Goal: Information Seeking & Learning: Learn about a topic

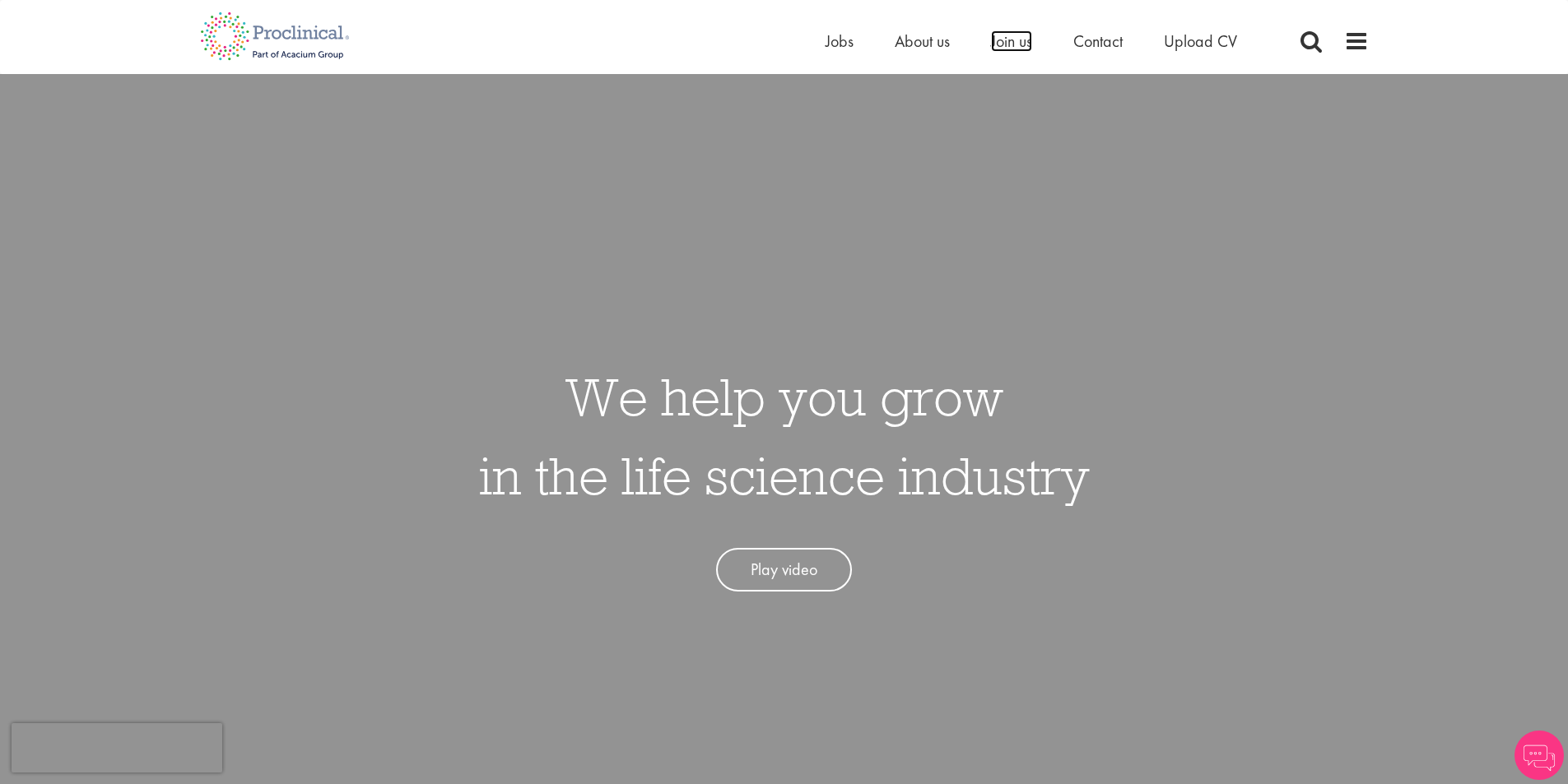
click at [1006, 42] on span "Join us" at bounding box center [1012, 41] width 41 height 22
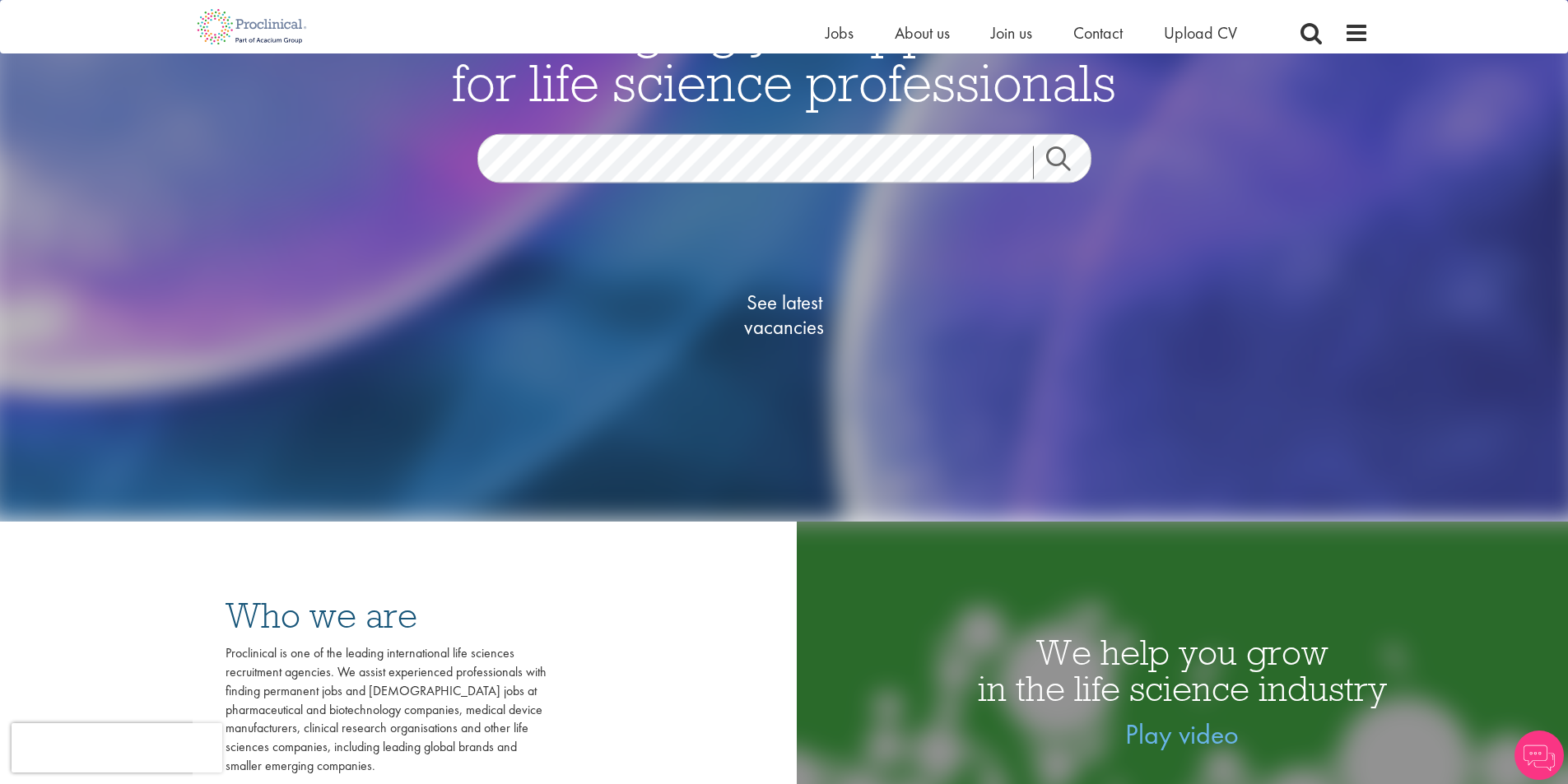
scroll to position [247, 0]
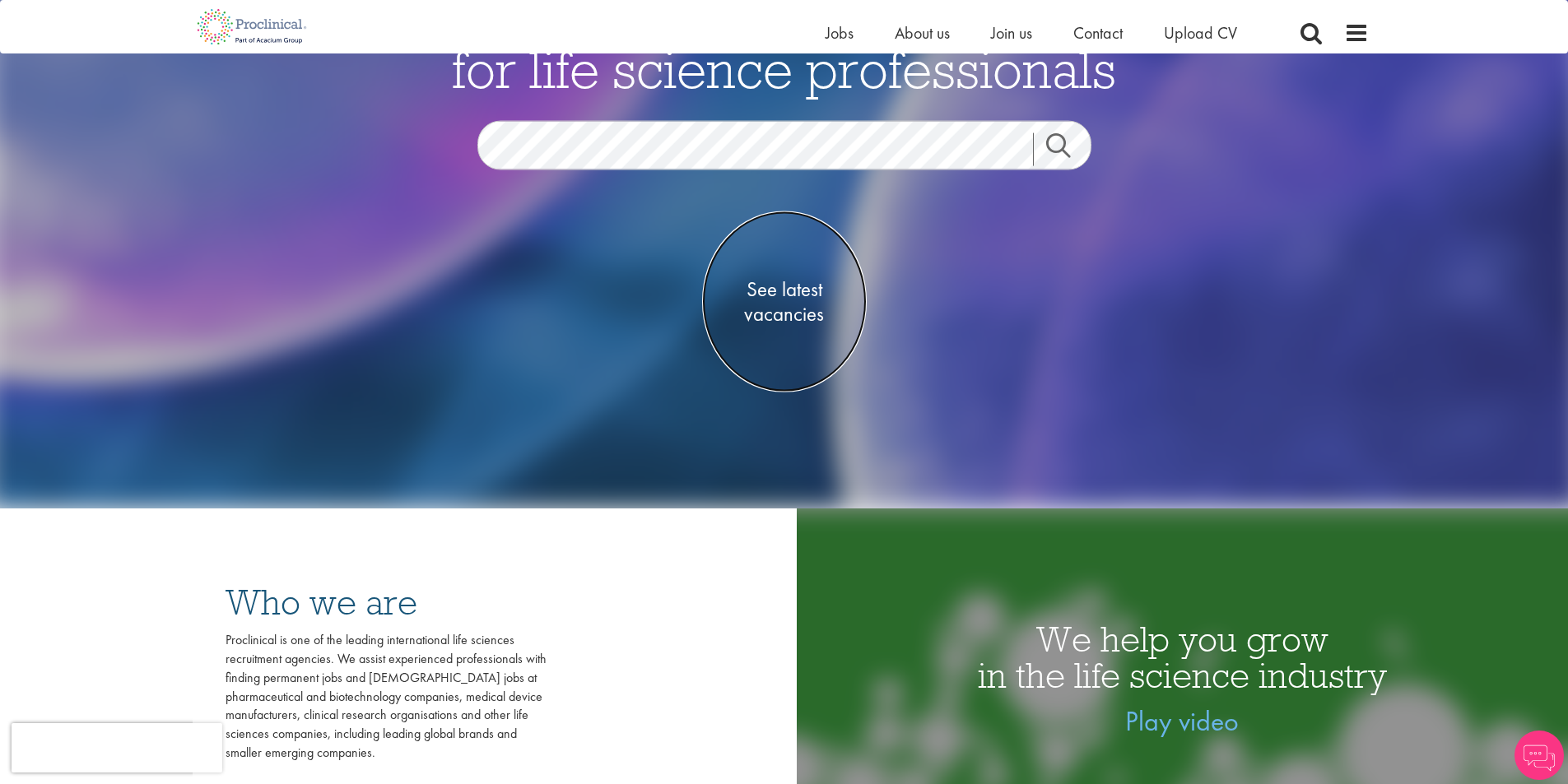
click at [772, 295] on span "See latest vacancies" at bounding box center [784, 302] width 165 height 50
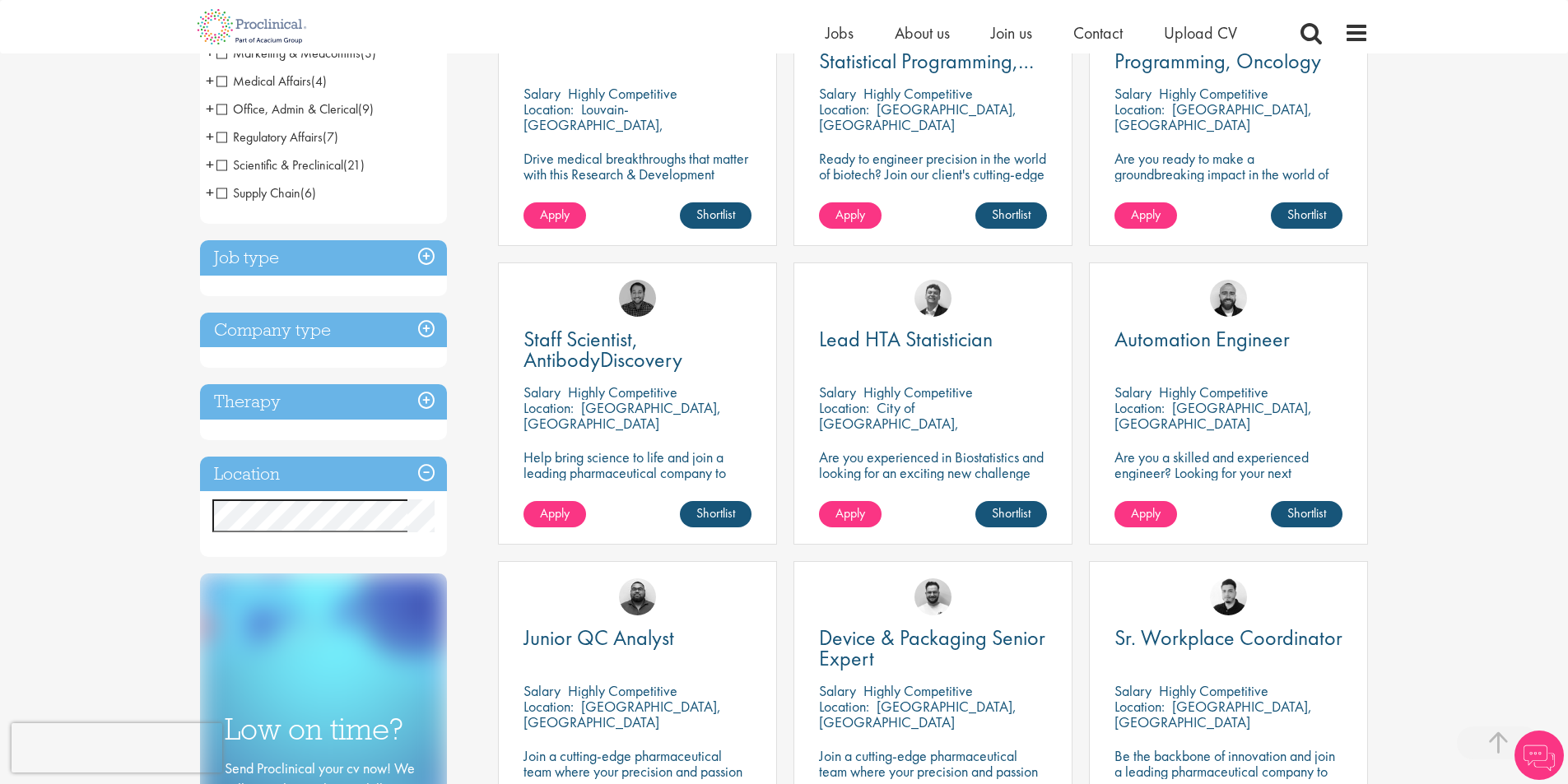
scroll to position [493, 0]
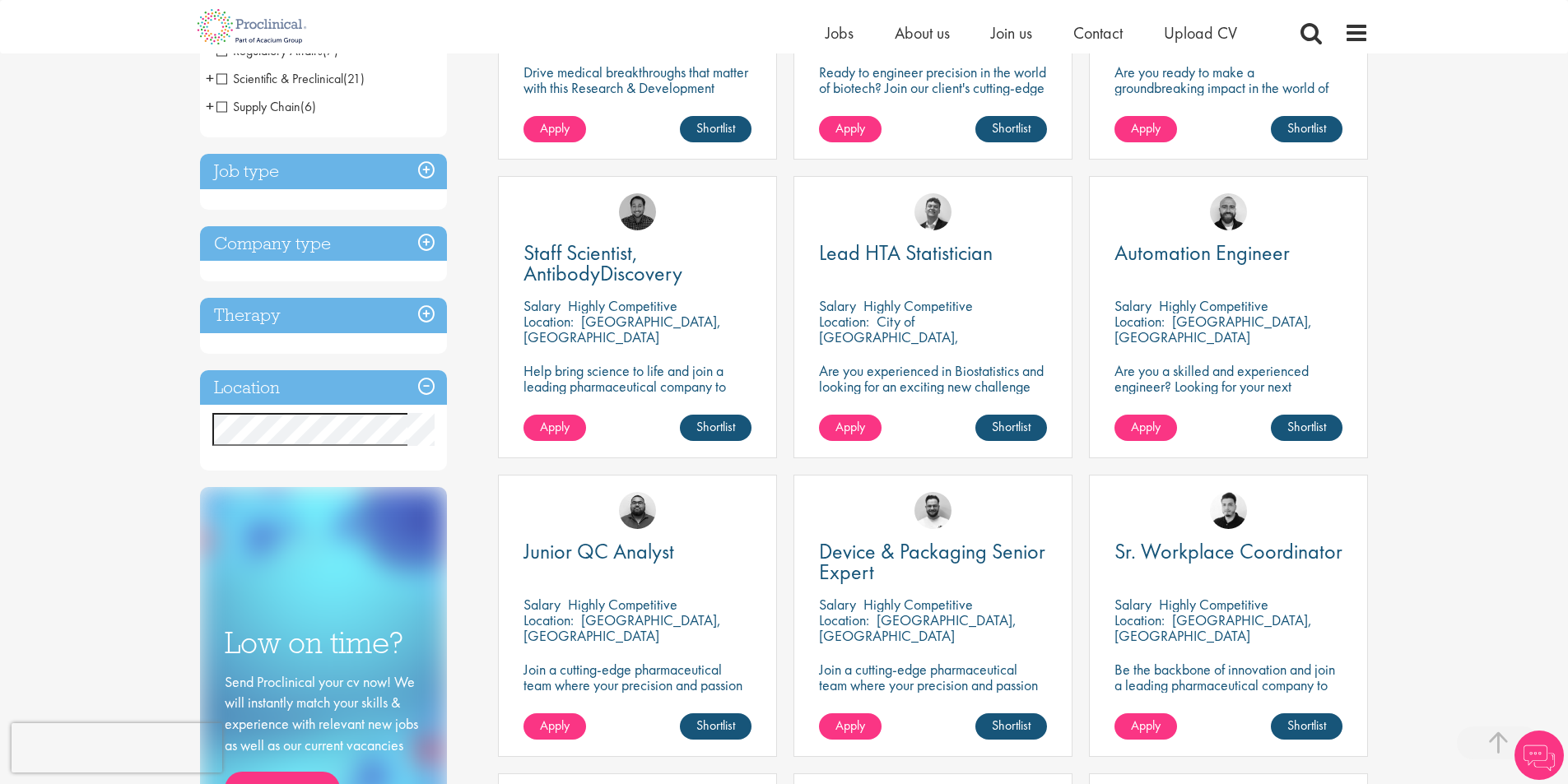
click at [420, 381] on h3 "Location" at bounding box center [324, 387] width 247 height 36
click at [424, 389] on h3 "Location" at bounding box center [324, 387] width 247 height 36
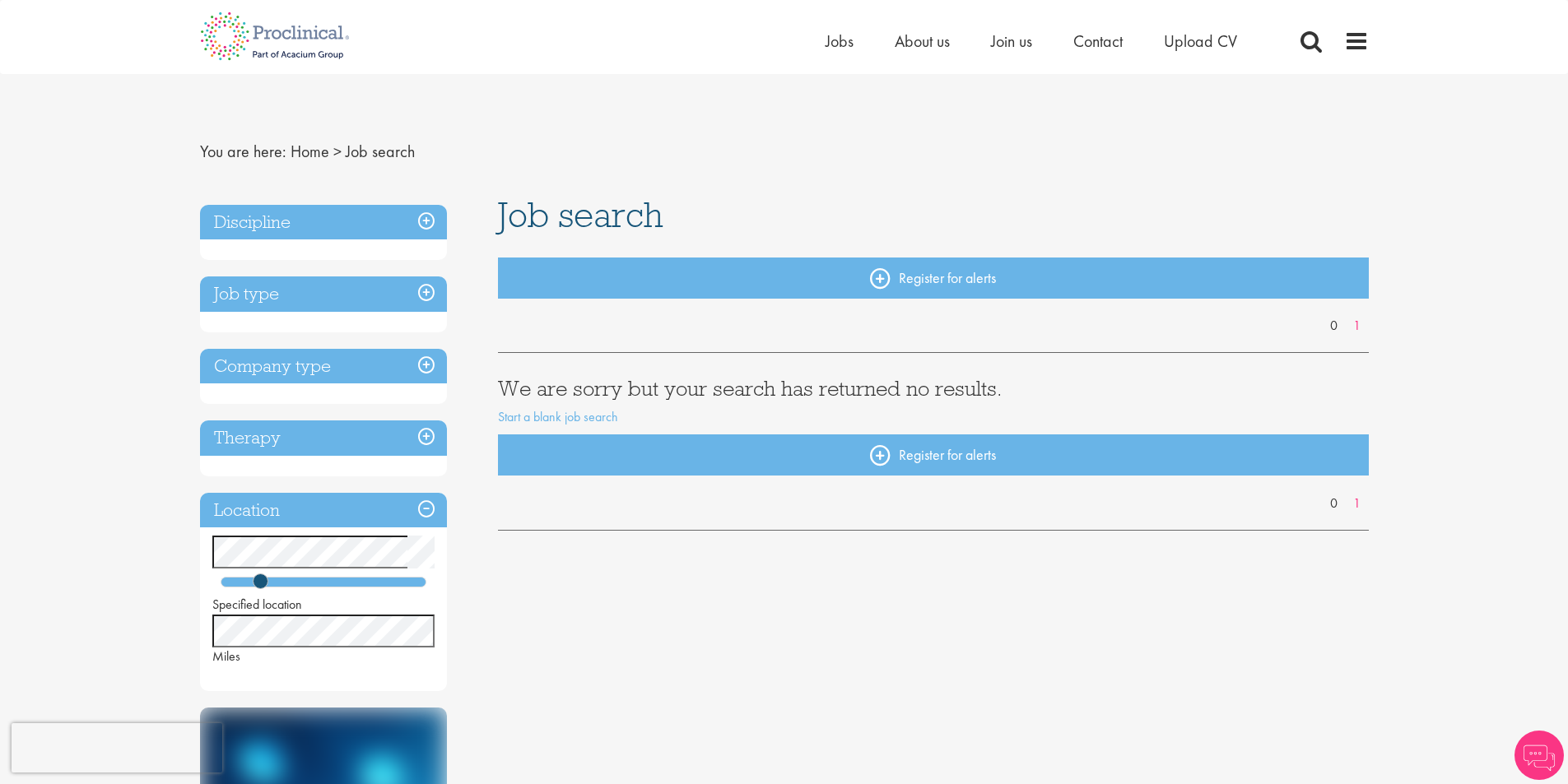
click at [143, 537] on div "You are here: Home > Job search Discipline Job type Company type Therapy Locati…" at bounding box center [784, 792] width 1568 height 1585
